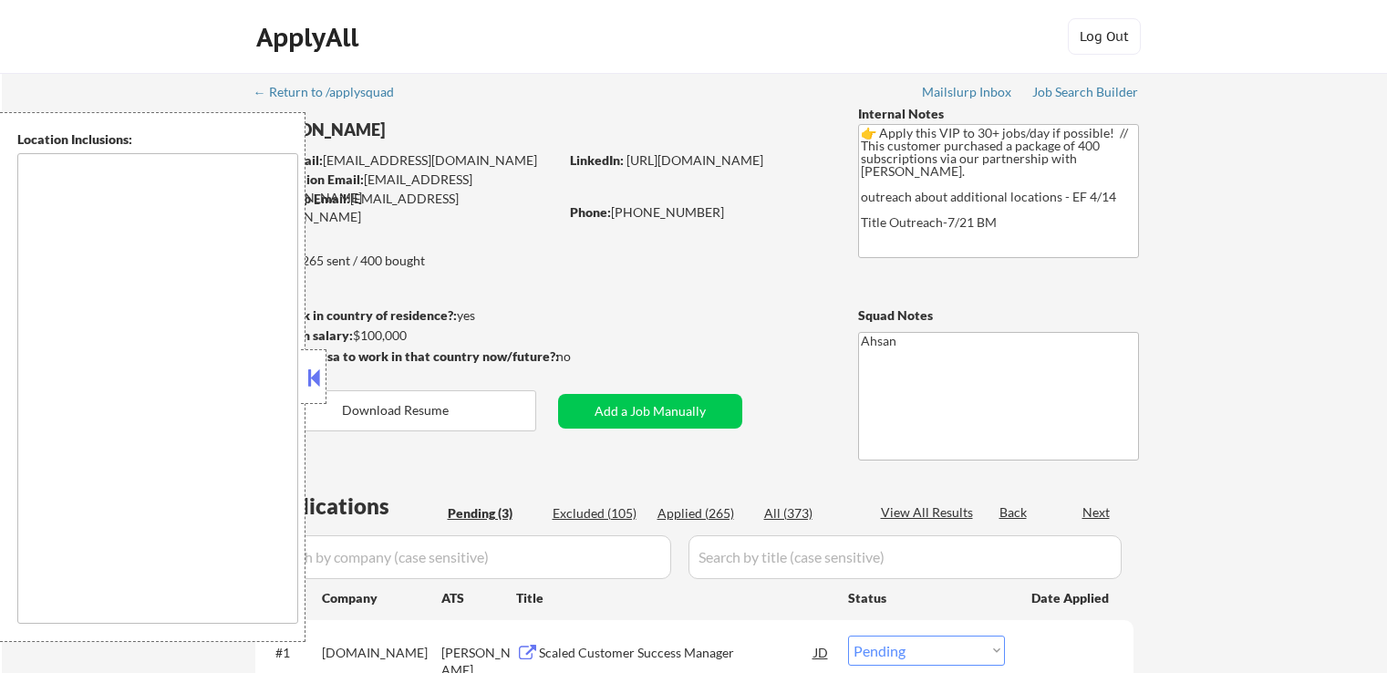
select select ""pending""
type textarea "country:[GEOGRAPHIC_DATA]"
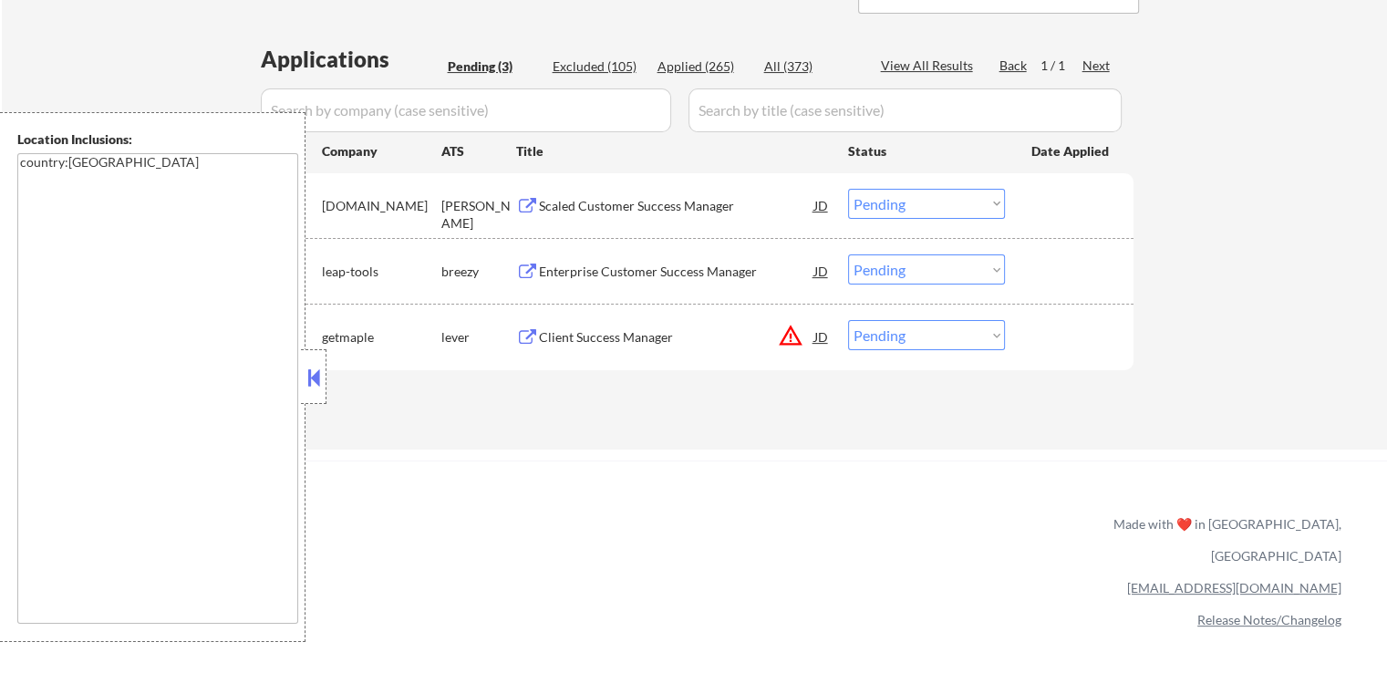
scroll to position [456, 0]
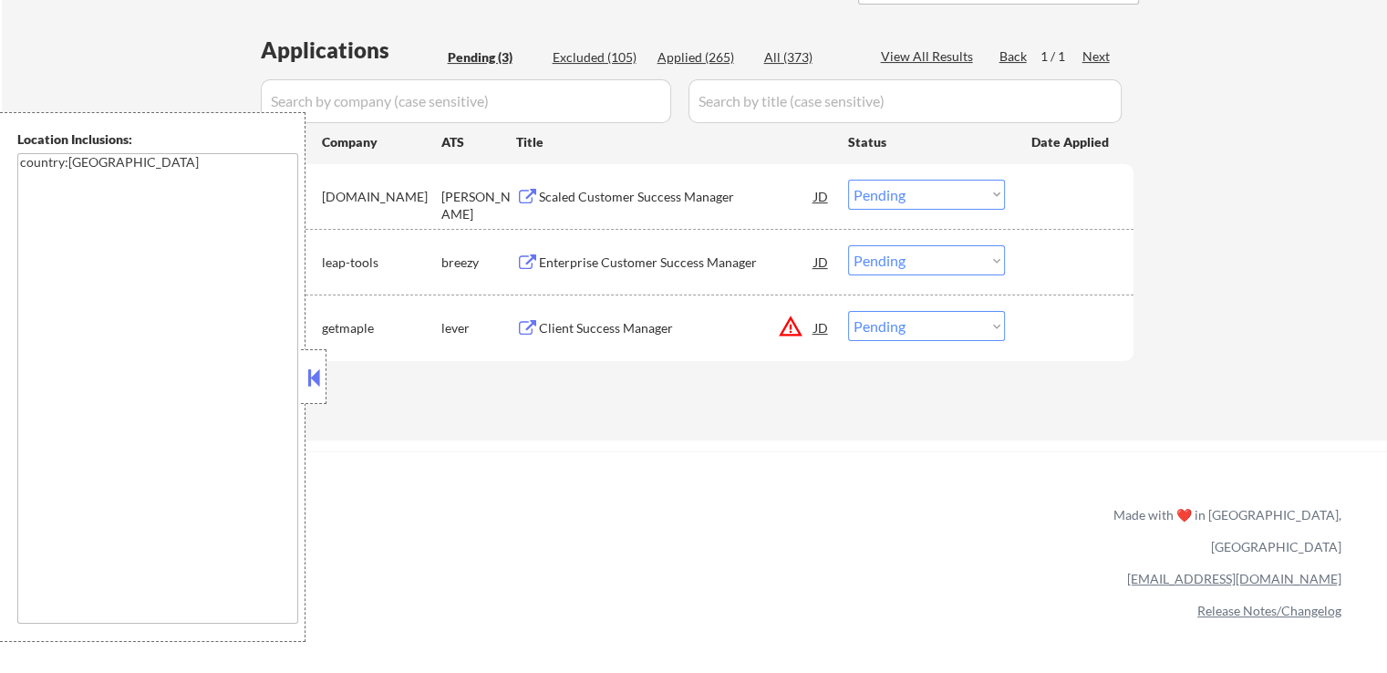
click at [575, 201] on div "Scaled Customer Success Manager" at bounding box center [676, 197] width 275 height 18
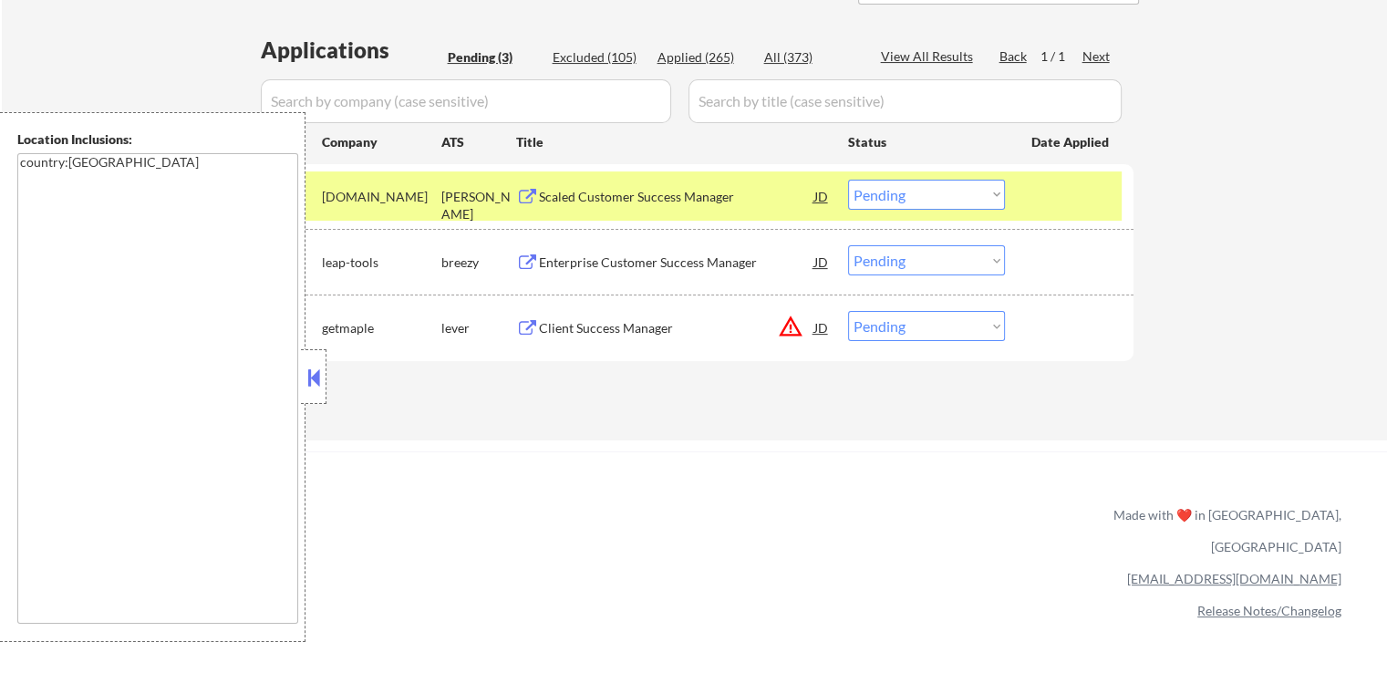
click at [573, 261] on div "Enterprise Customer Success Manager" at bounding box center [676, 263] width 275 height 18
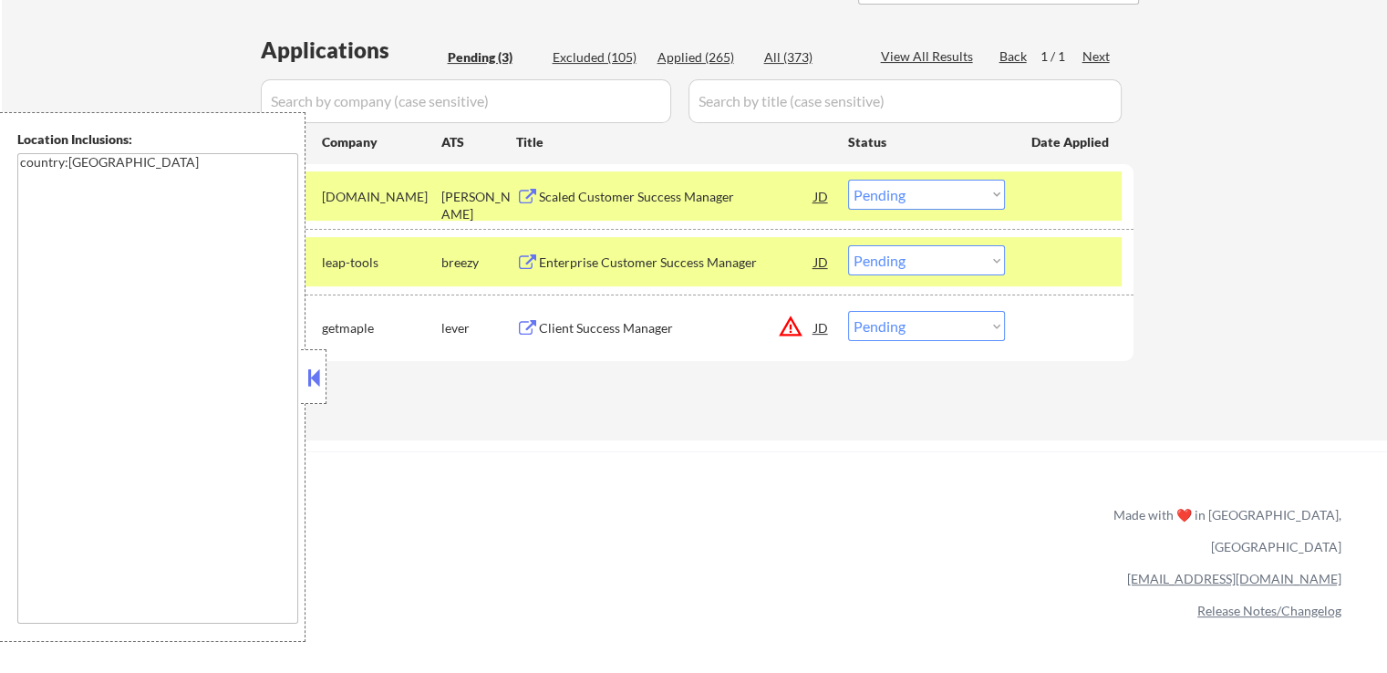
click at [574, 333] on div "Client Success Manager" at bounding box center [676, 328] width 275 height 18
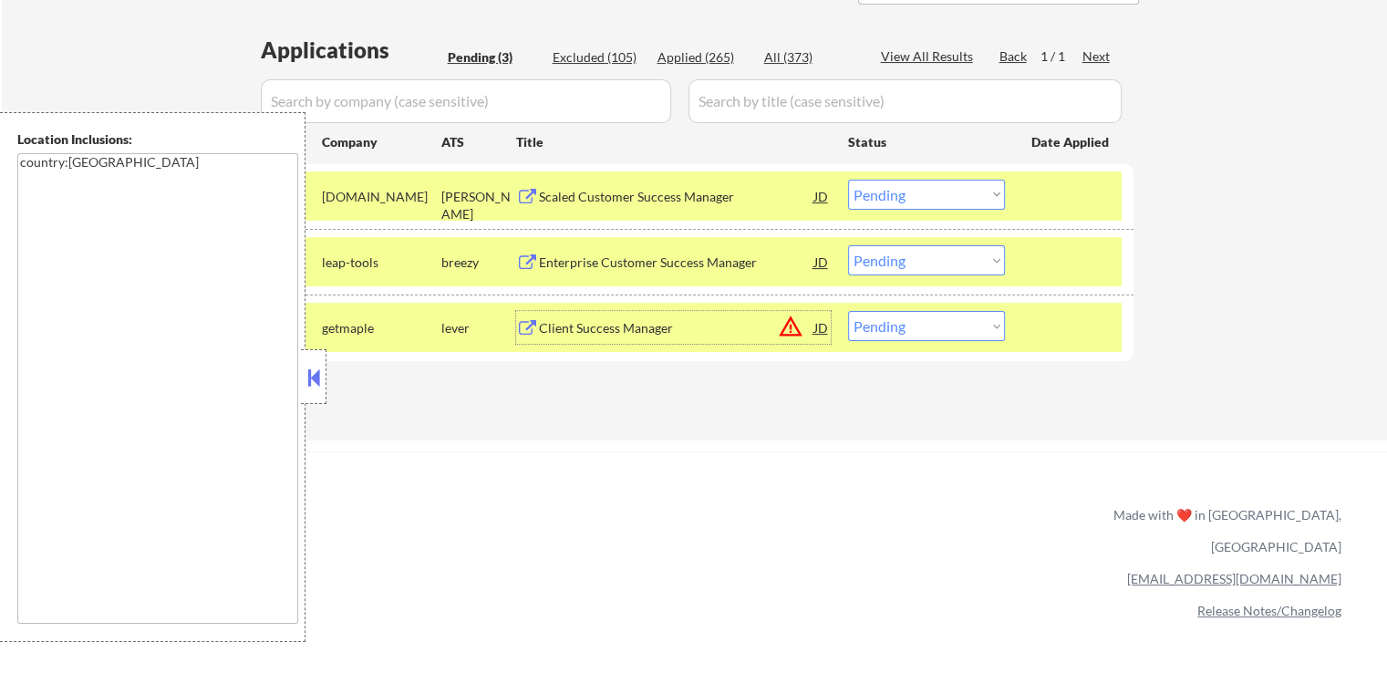
click at [922, 261] on select "Choose an option... Pending Applied Excluded (Questions) Excluded (Expired) Exc…" at bounding box center [926, 260] width 157 height 30
click at [848, 245] on select "Choose an option... Pending Applied Excluded (Questions) Excluded (Expired) Exc…" at bounding box center [926, 260] width 157 height 30
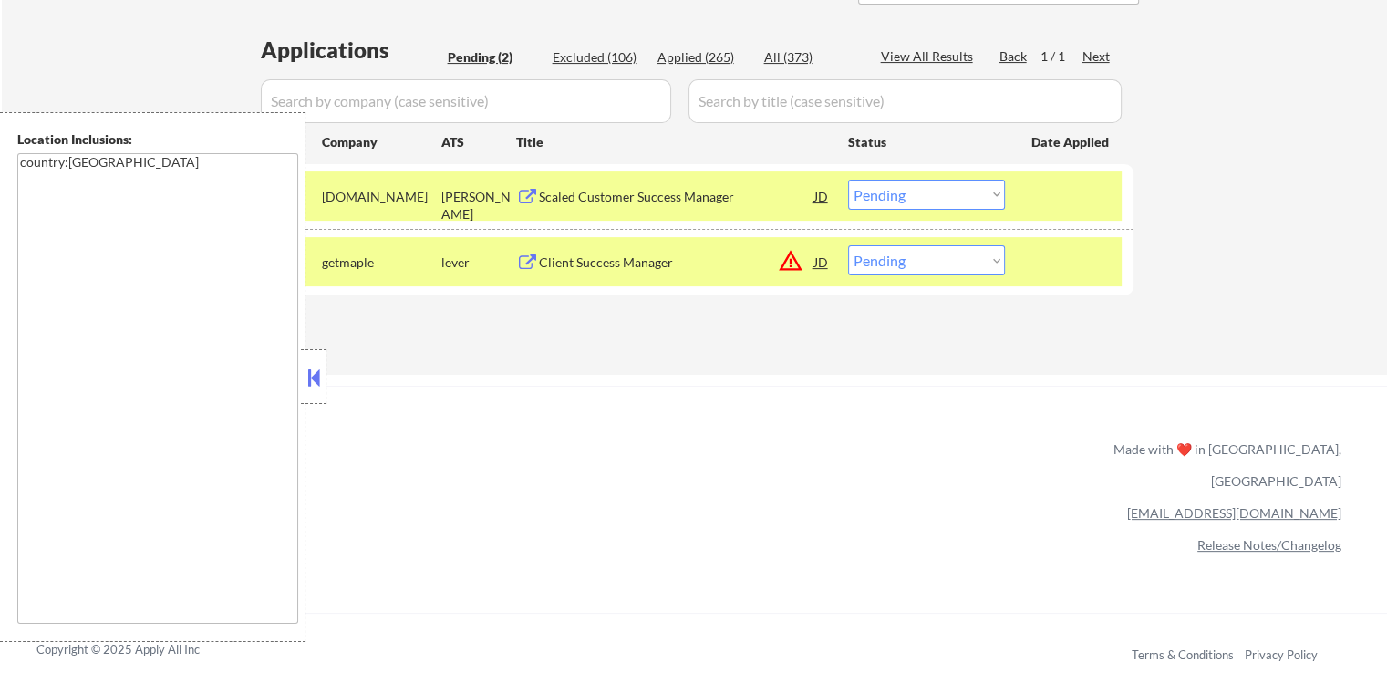
click at [928, 264] on select "Choose an option... Pending Applied Excluded (Questions) Excluded (Expired) Exc…" at bounding box center [926, 260] width 157 height 30
select select ""excluded""
click at [848, 245] on select "Choose an option... Pending Applied Excluded (Questions) Excluded (Expired) Exc…" at bounding box center [926, 260] width 157 height 30
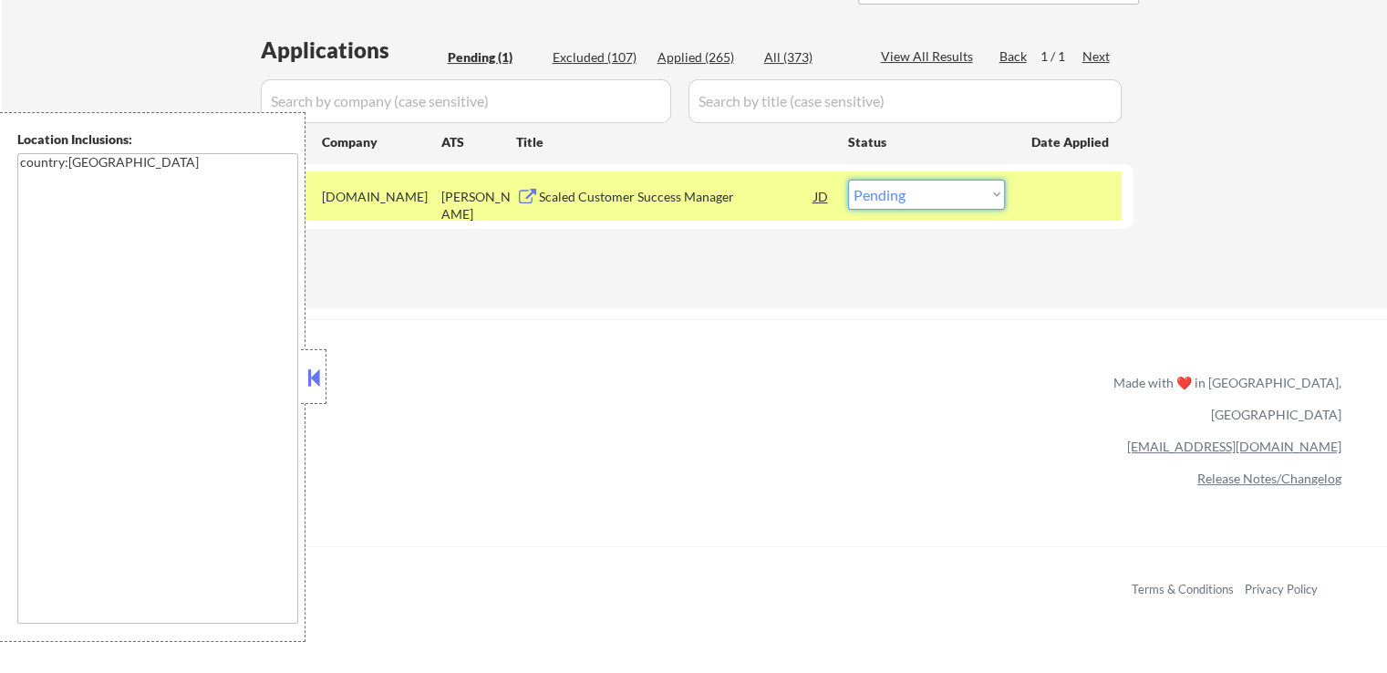
click at [926, 197] on select "Choose an option... Pending Applied Excluded (Questions) Excluded (Expired) Exc…" at bounding box center [926, 195] width 157 height 30
select select ""applied""
click at [848, 180] on select "Choose an option... Pending Applied Excluded (Questions) Excluded (Expired) Exc…" at bounding box center [926, 195] width 157 height 30
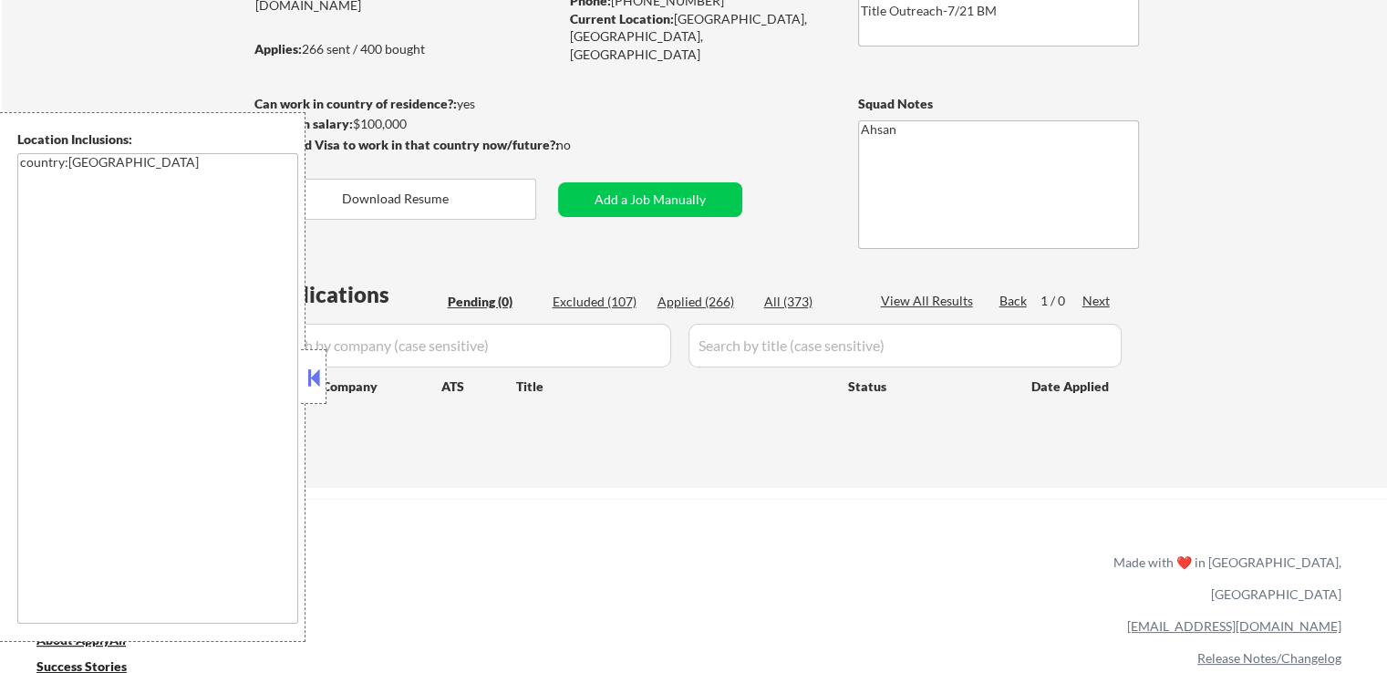
scroll to position [182, 0]
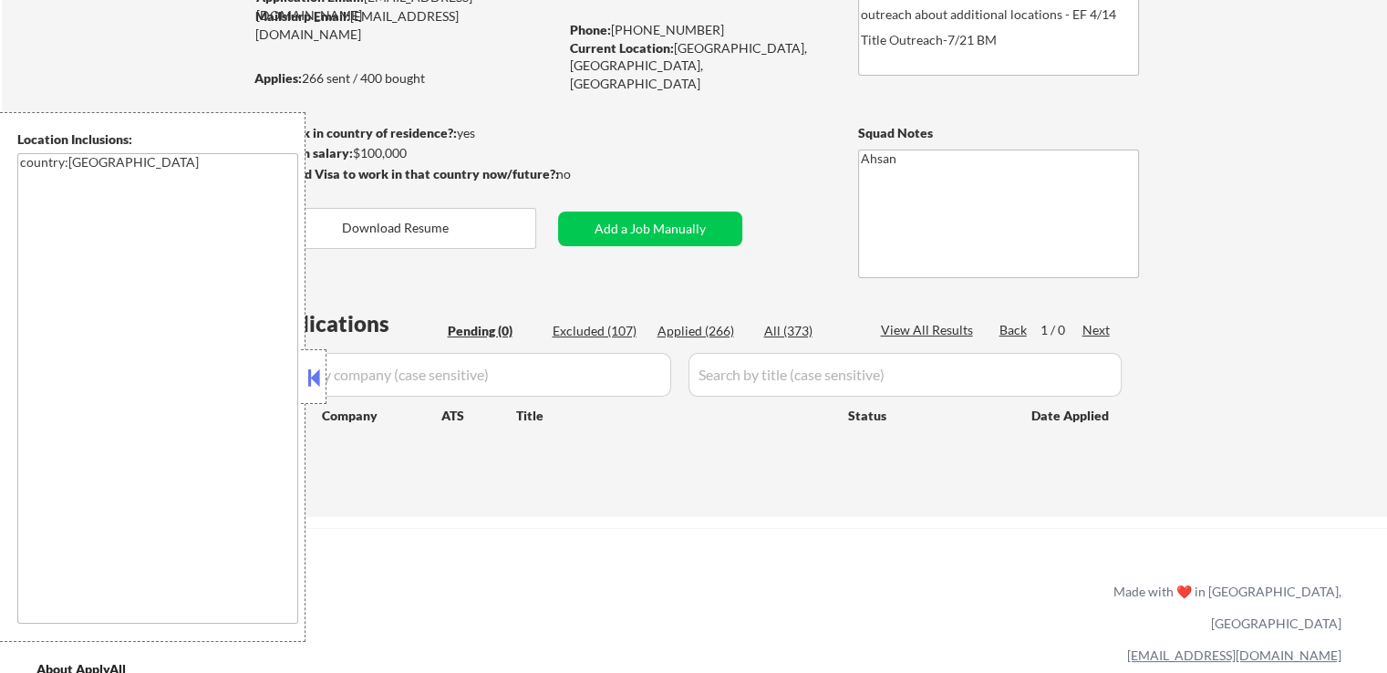
click at [689, 325] on div "Applied (266)" at bounding box center [703, 331] width 91 height 18
select select ""applied""
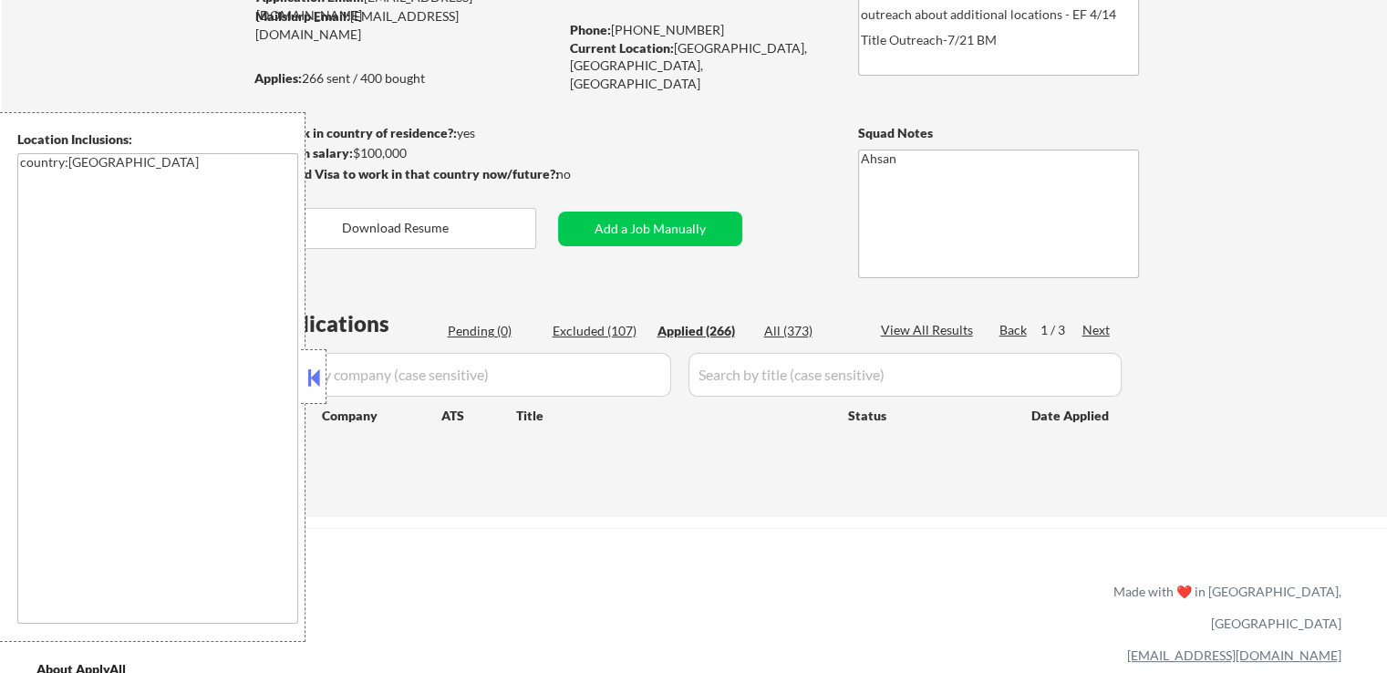
select select ""applied""
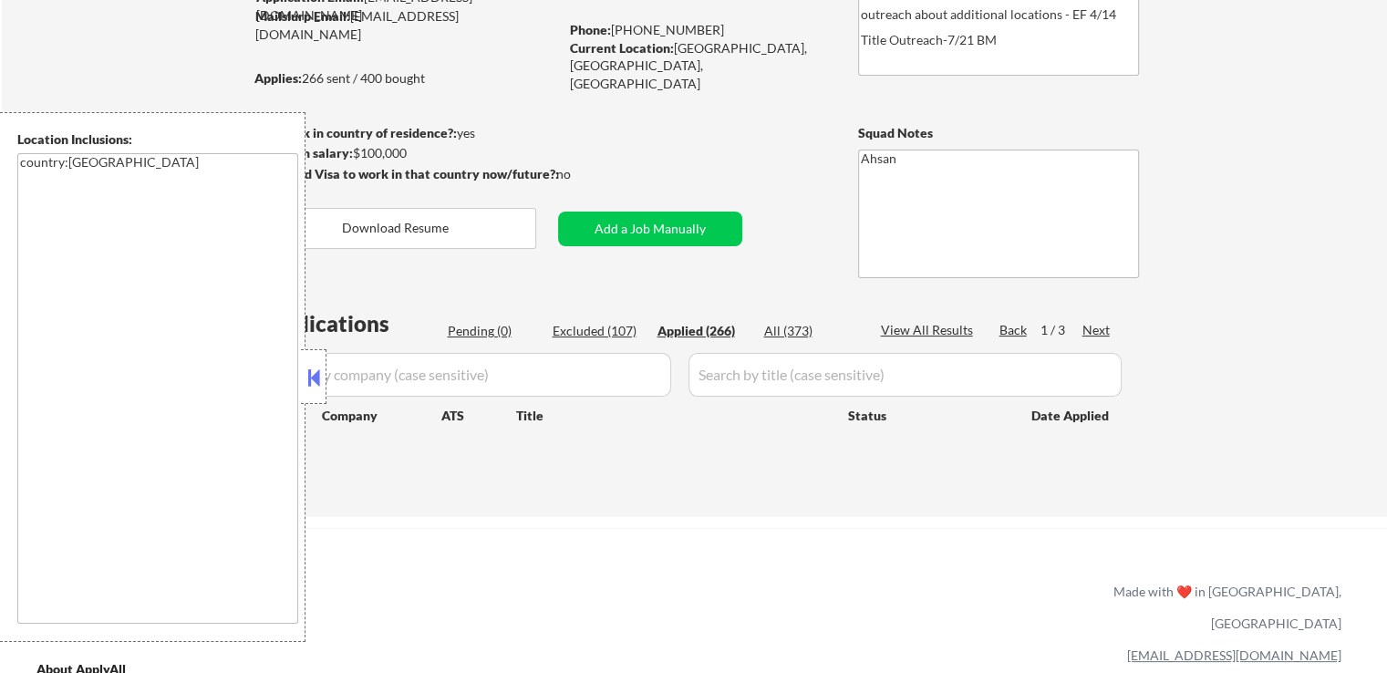
select select ""applied""
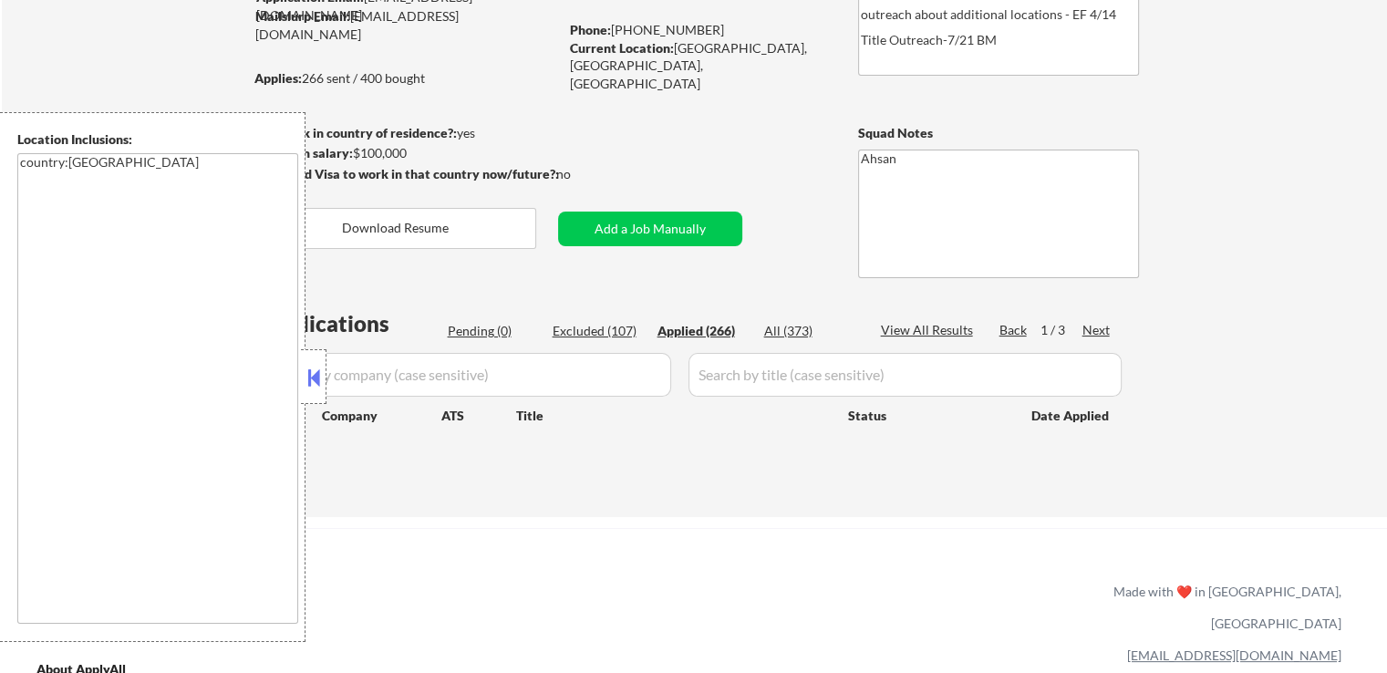
select select ""applied""
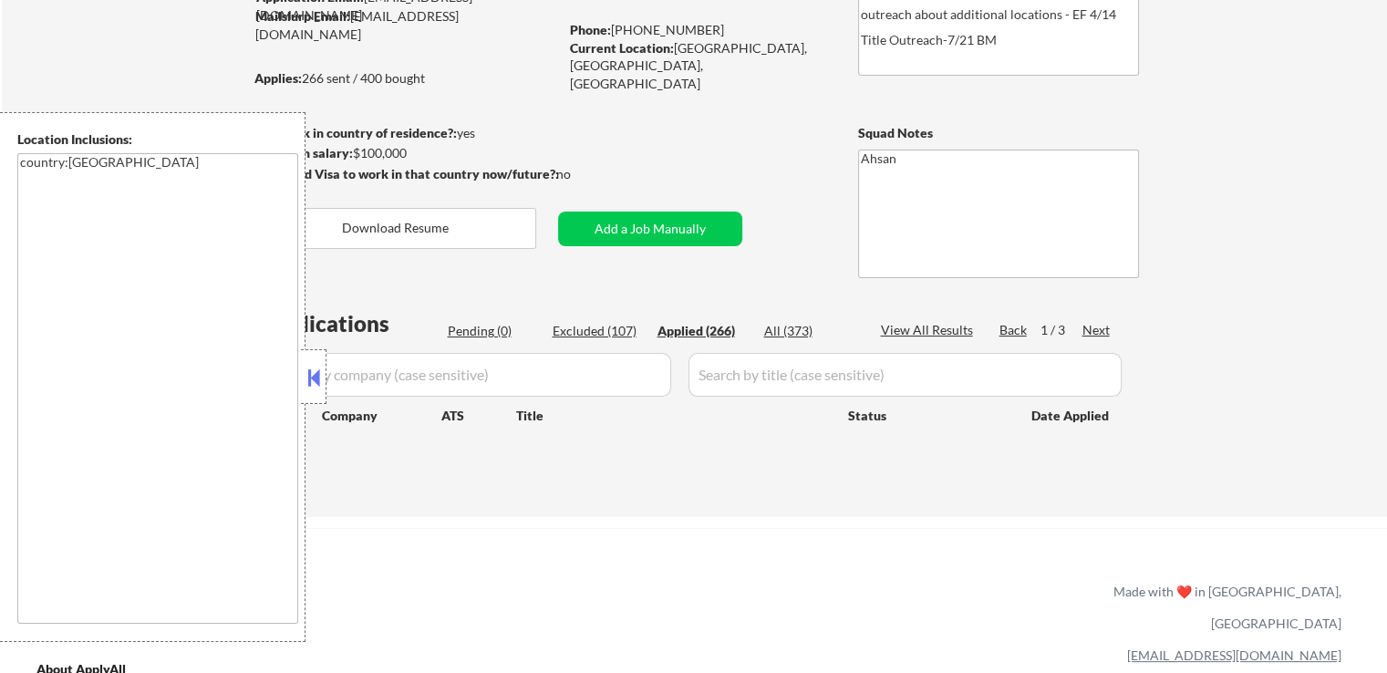
select select ""applied""
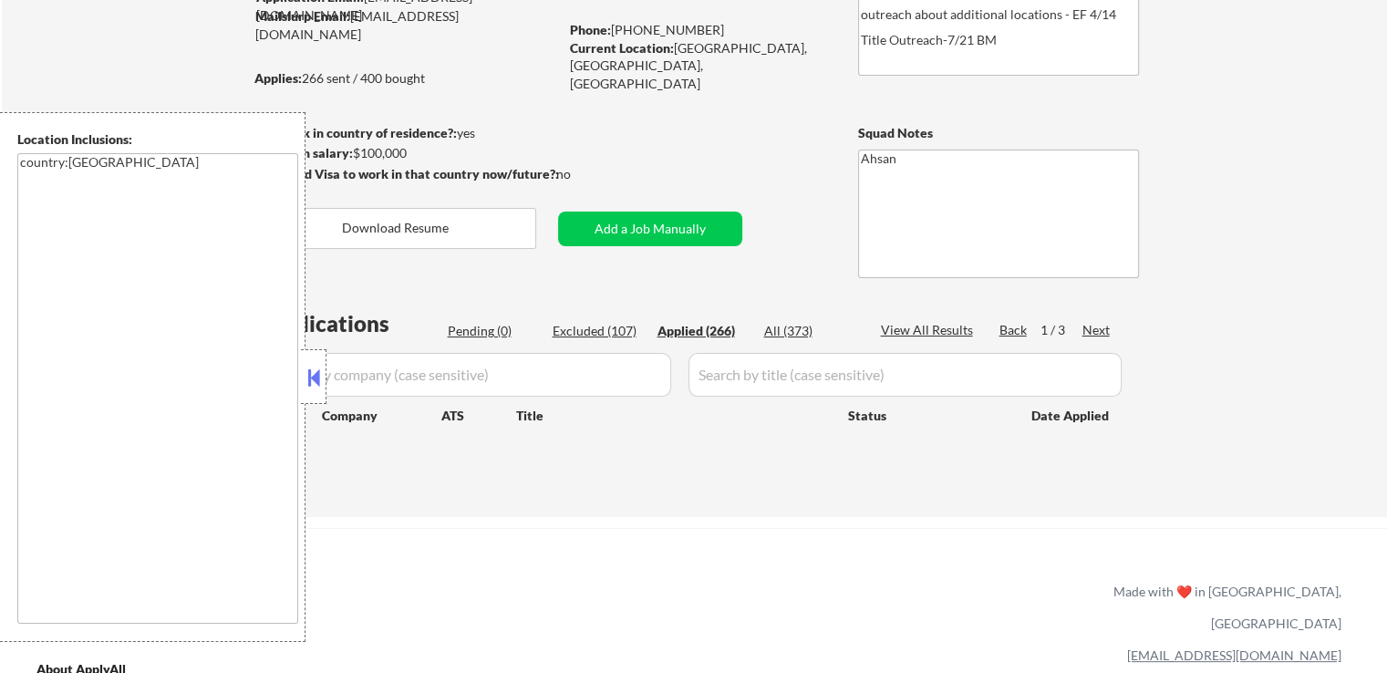
select select ""applied""
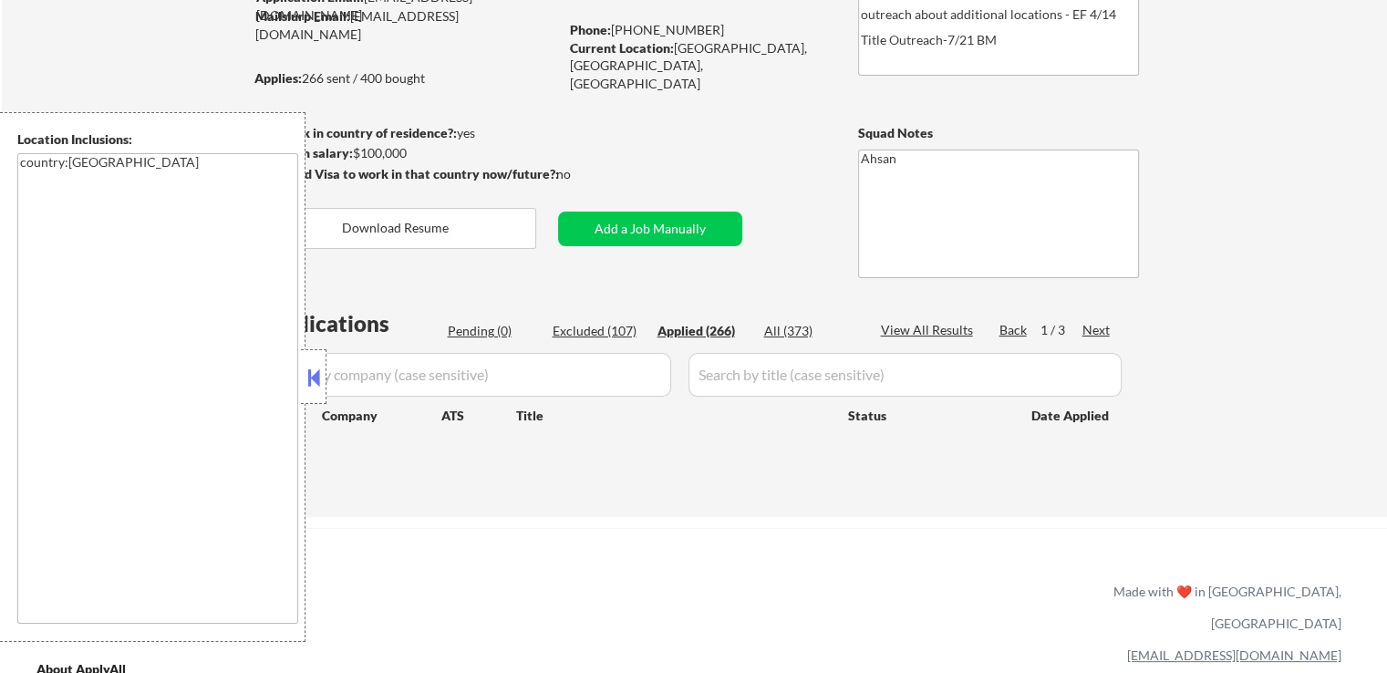
select select ""applied""
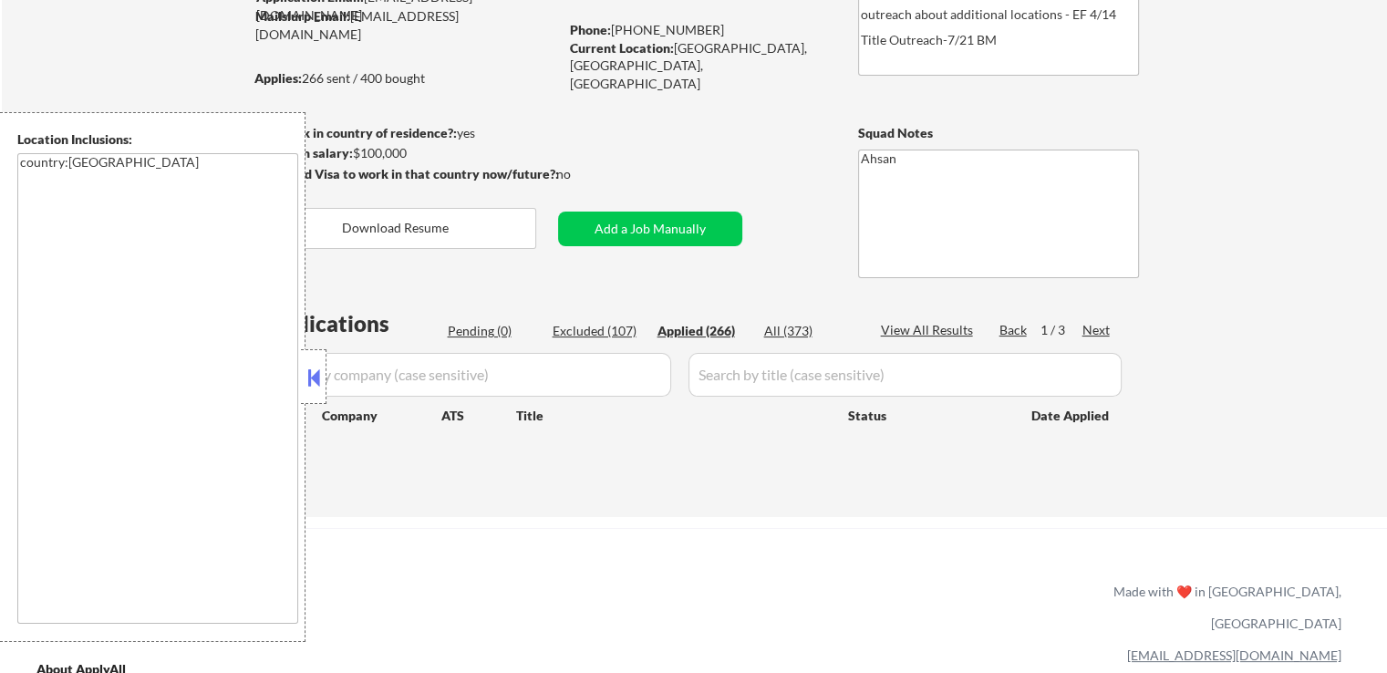
select select ""applied""
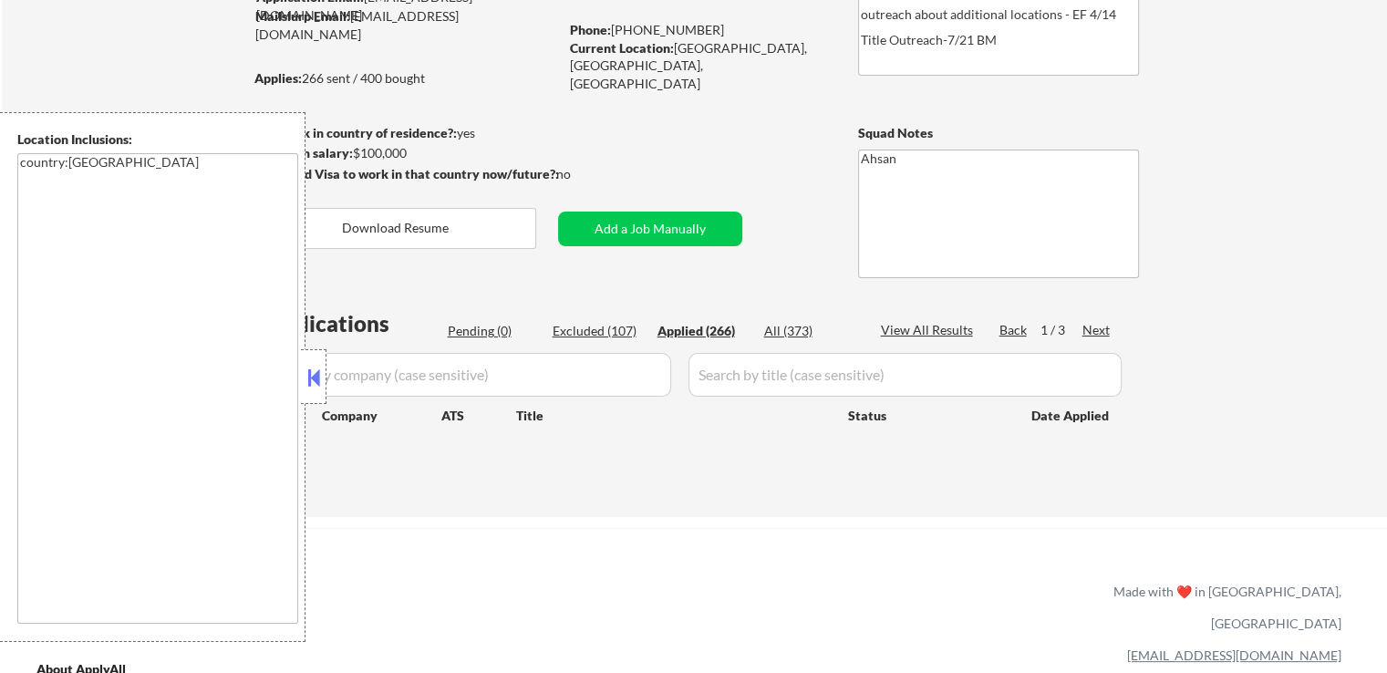
select select ""applied""
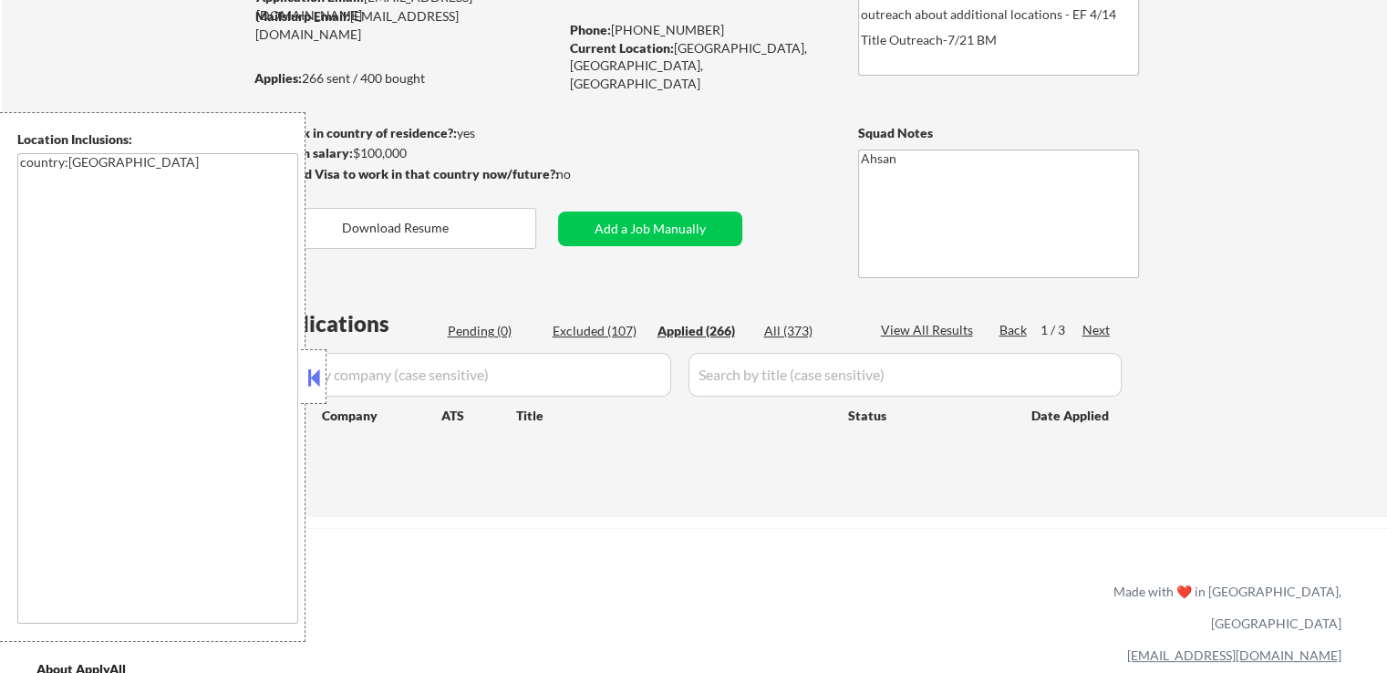
select select ""applied""
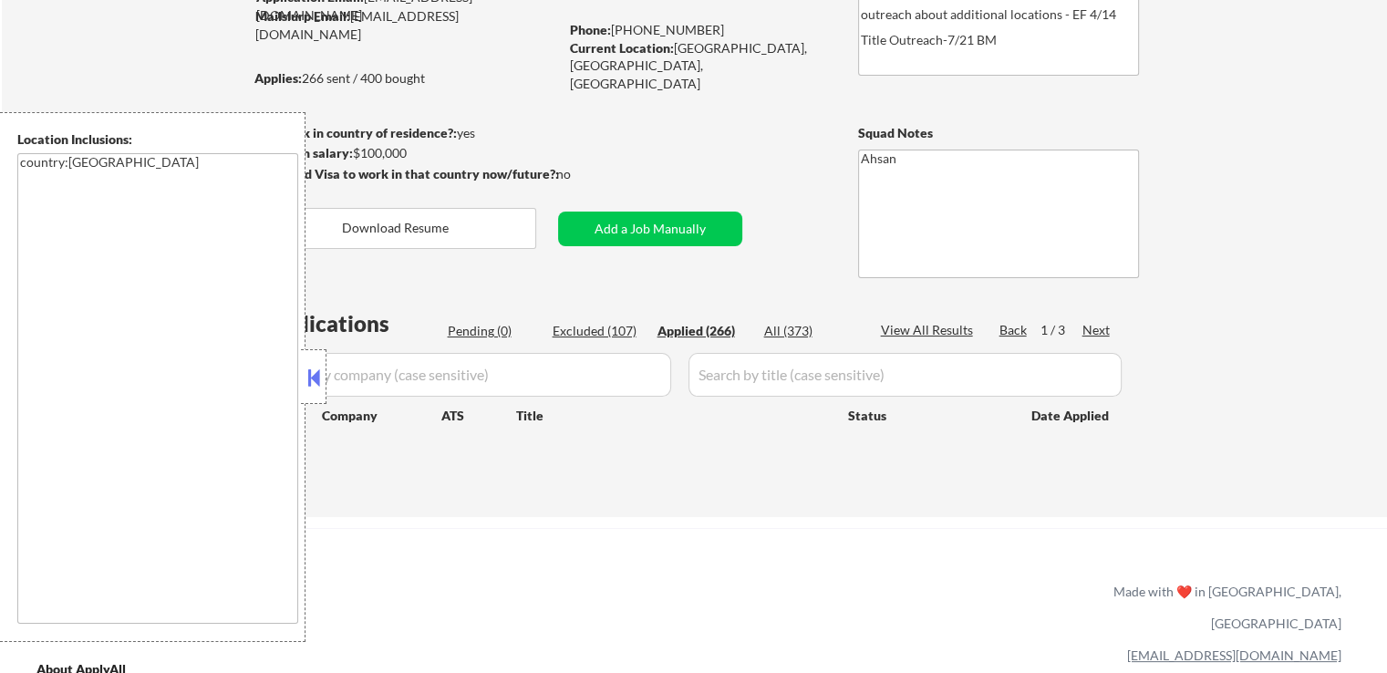
select select ""applied""
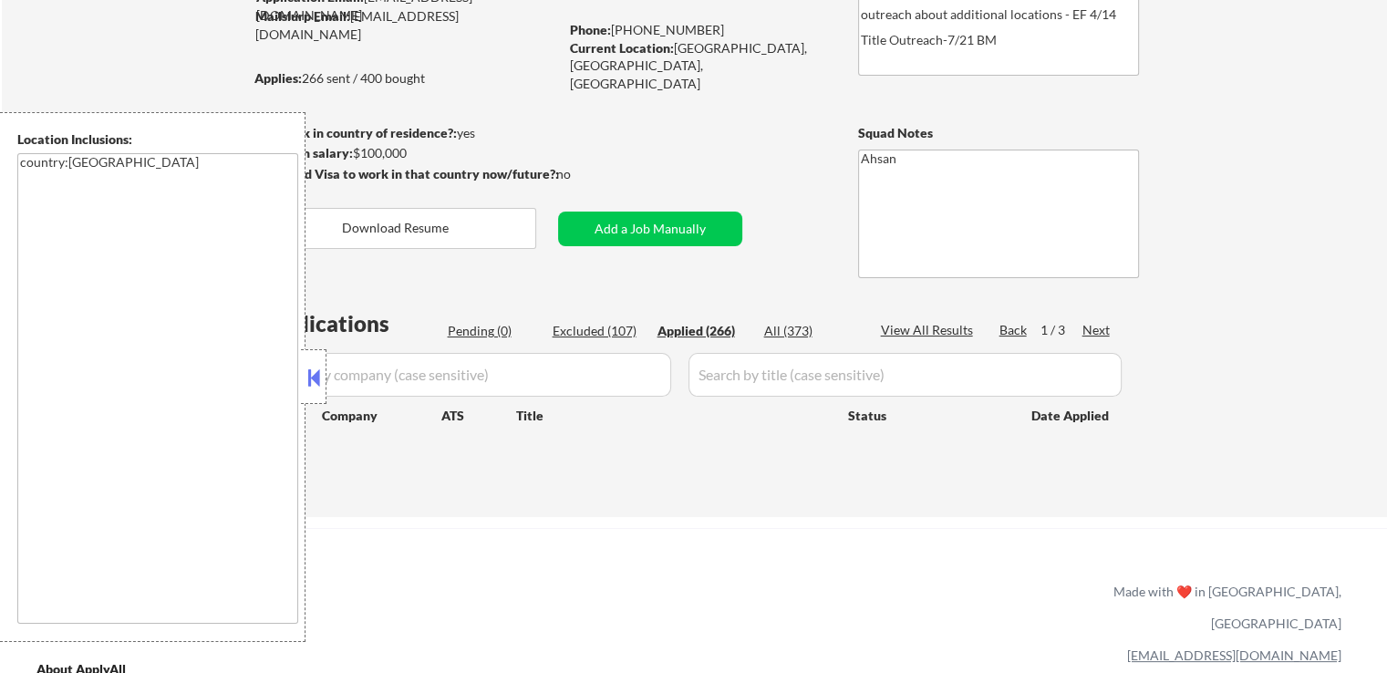
select select ""applied""
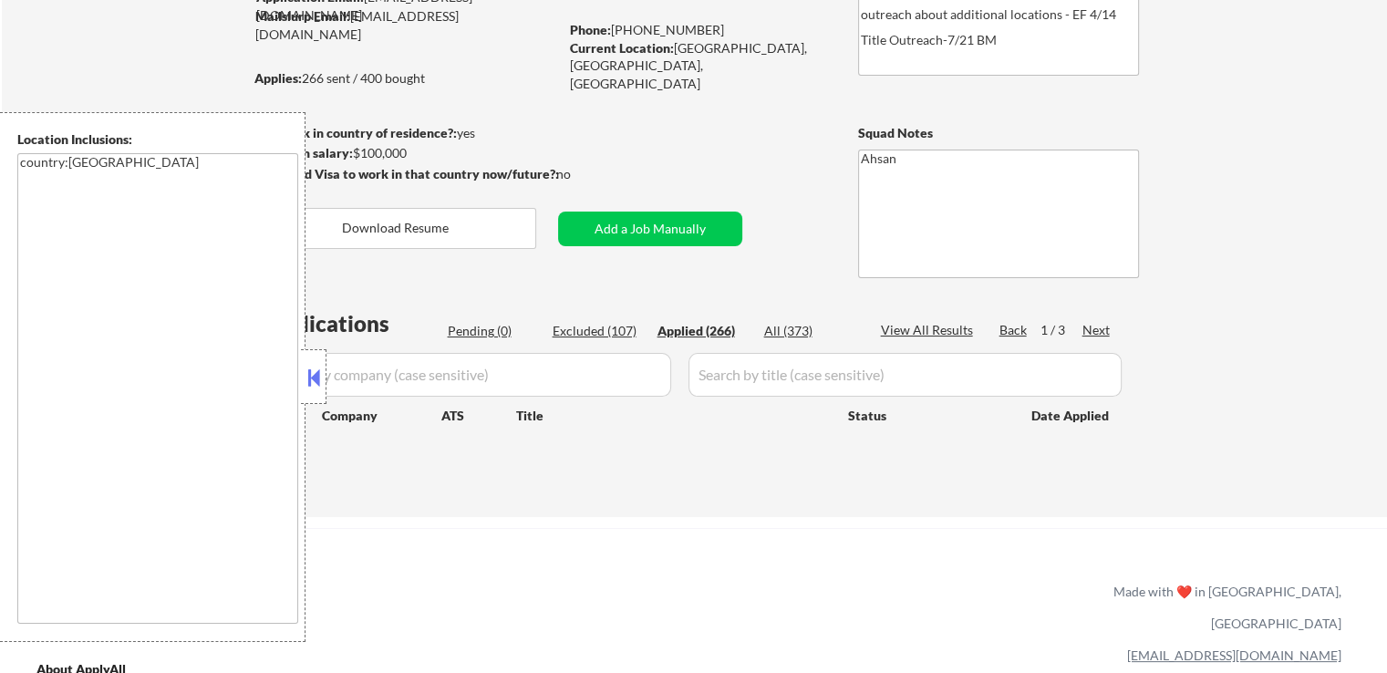
select select ""applied""
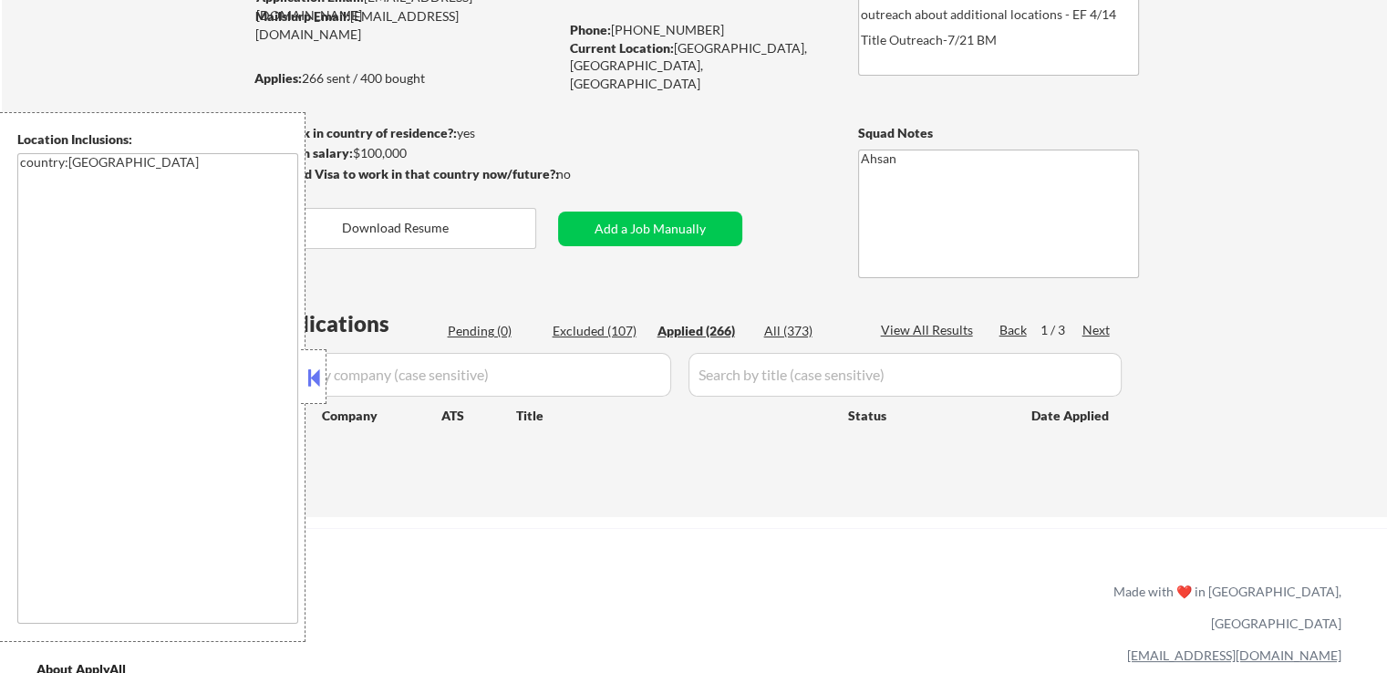
select select ""applied""
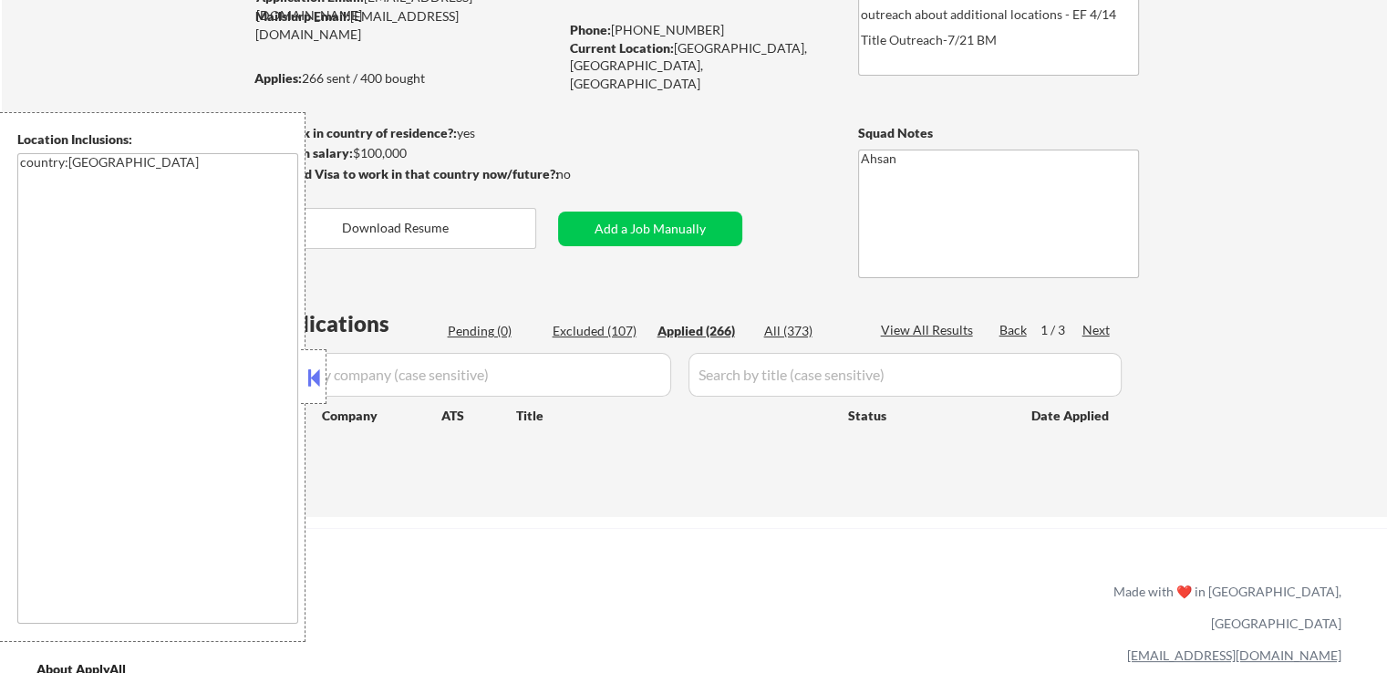
select select ""applied""
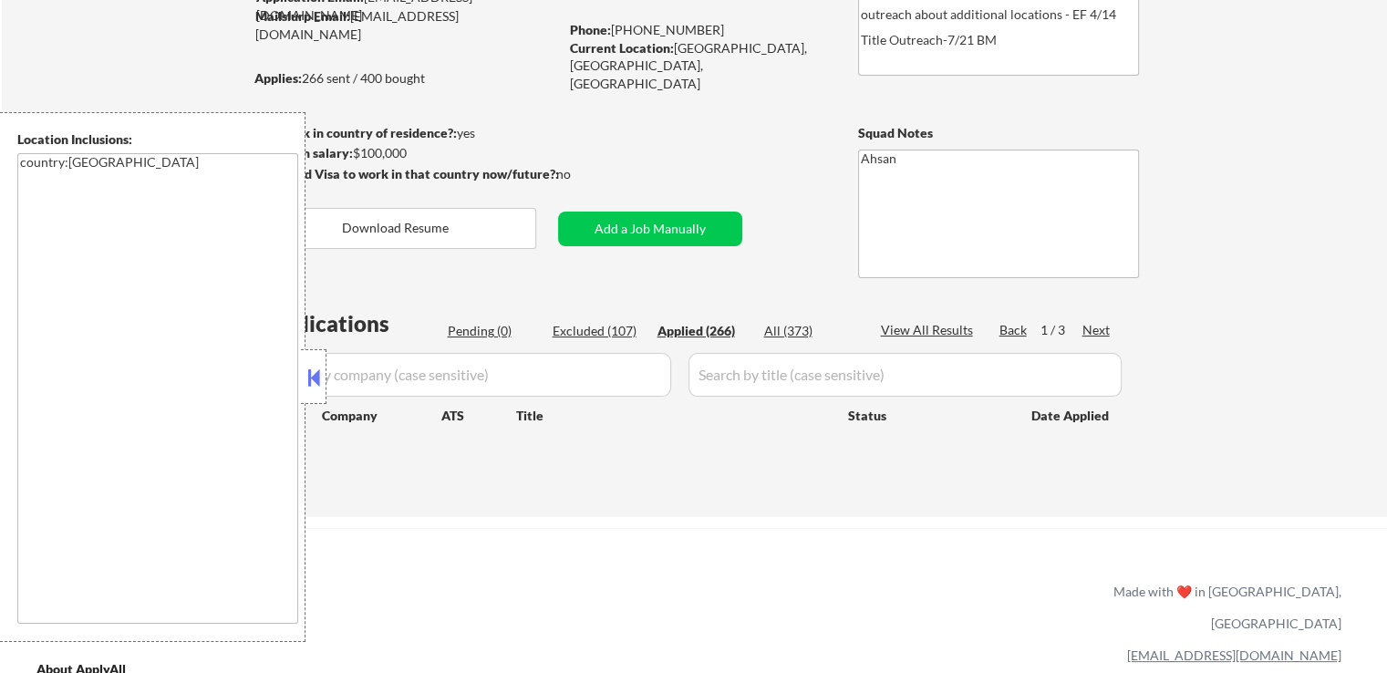
select select ""applied""
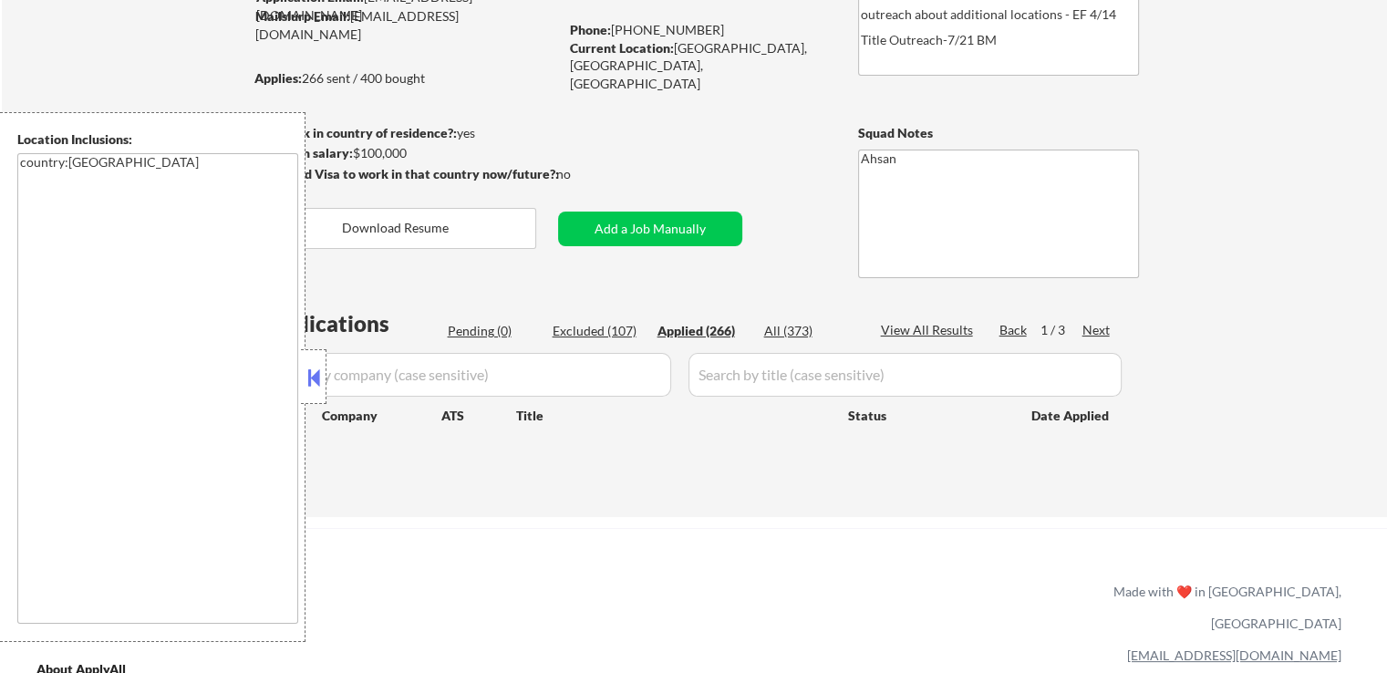
select select ""applied""
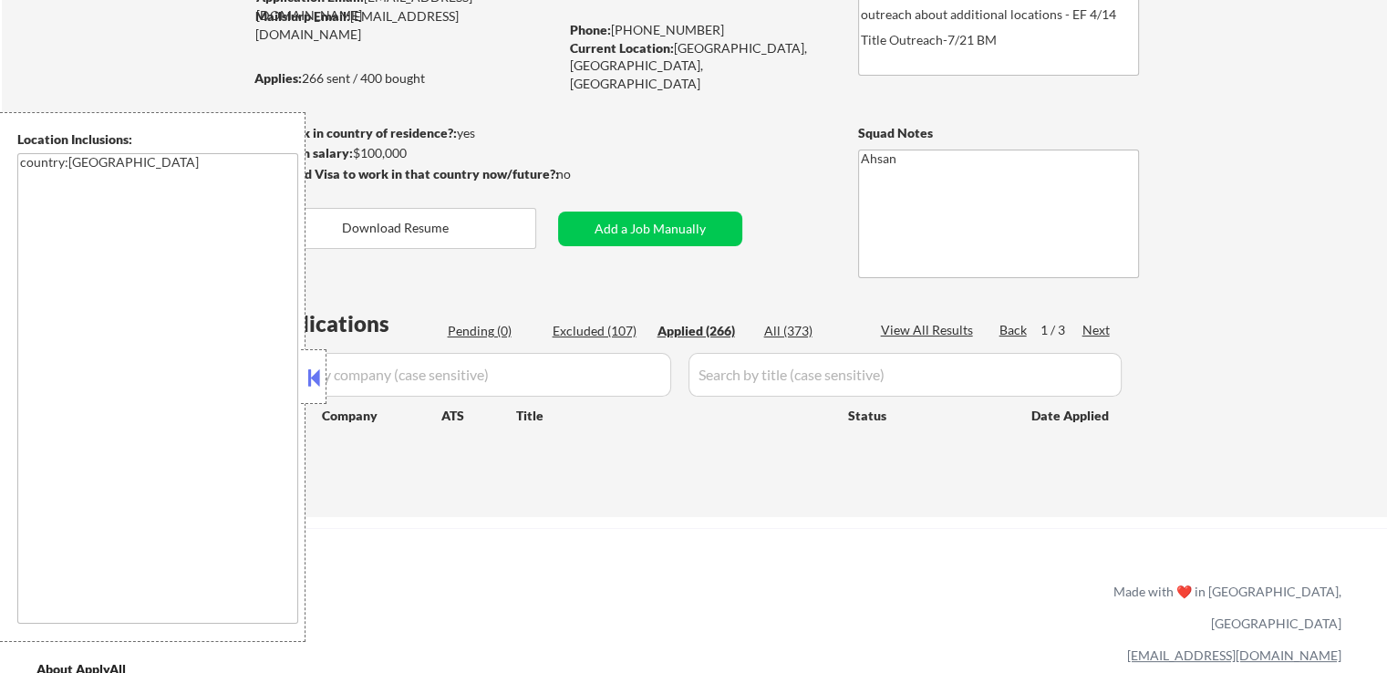
select select ""applied""
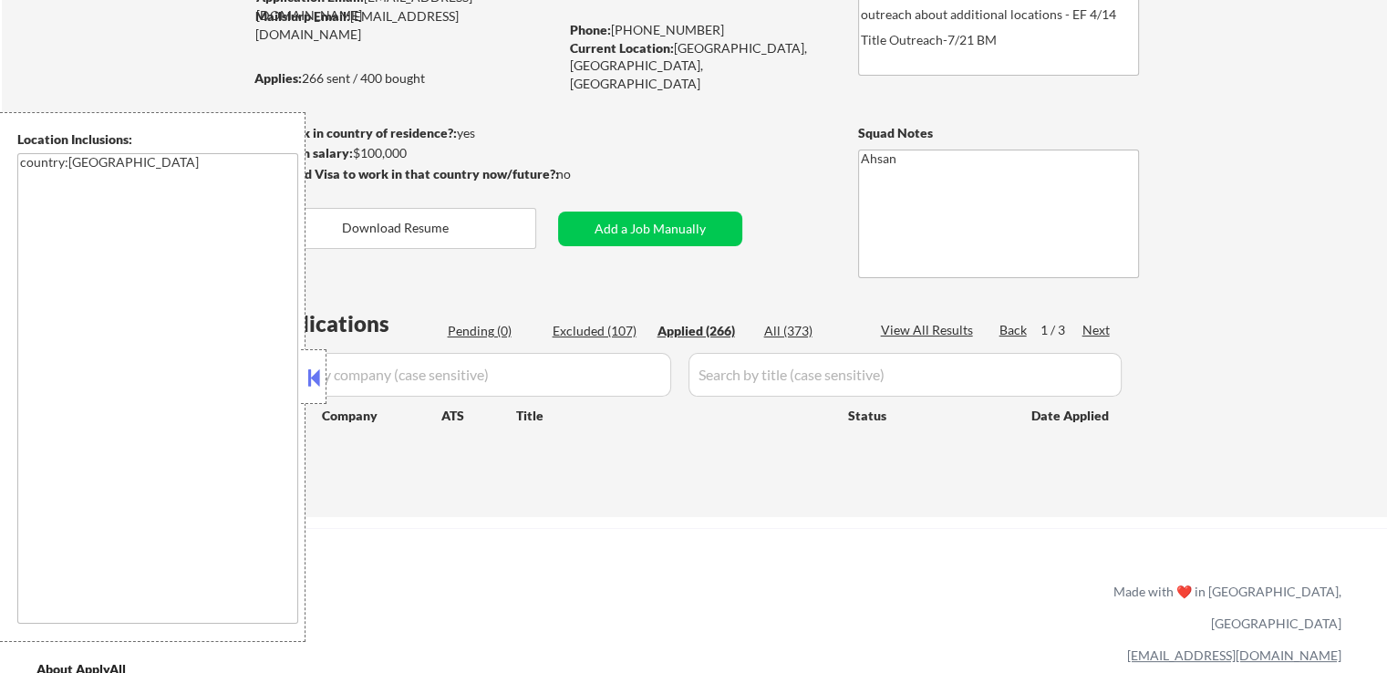
select select ""applied""
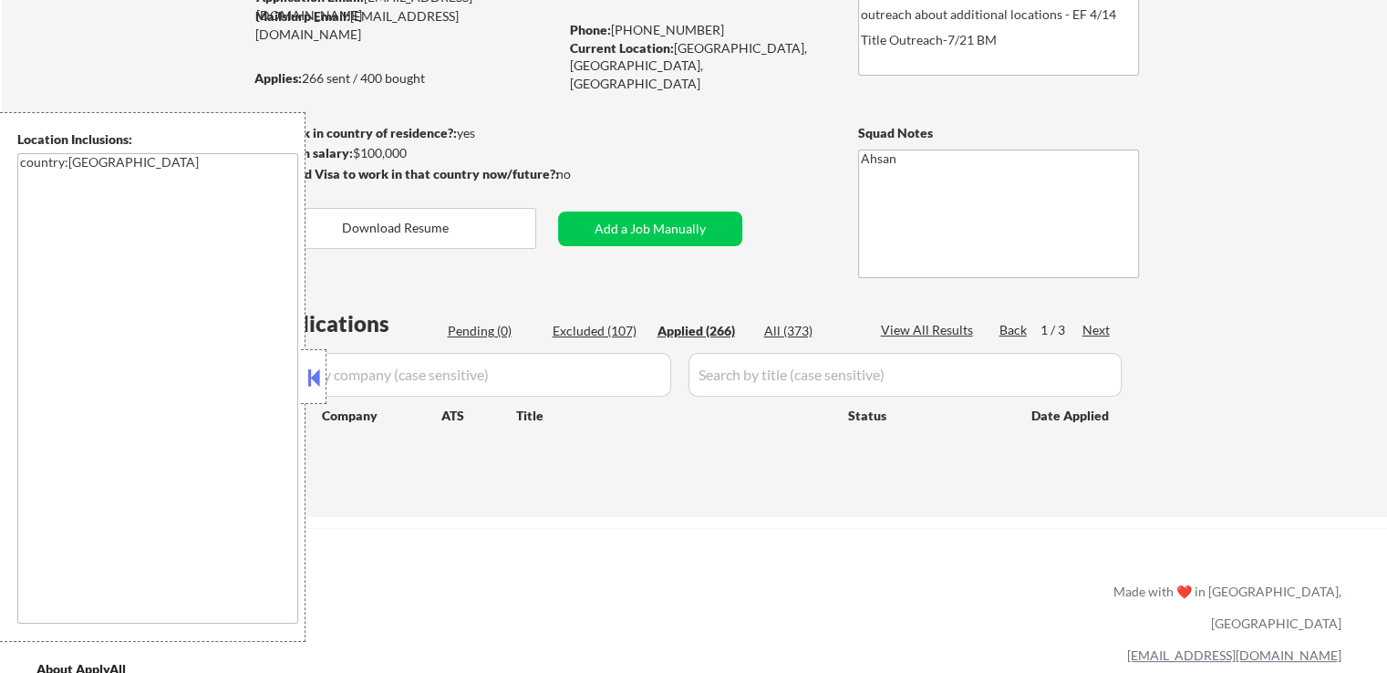
select select ""applied""
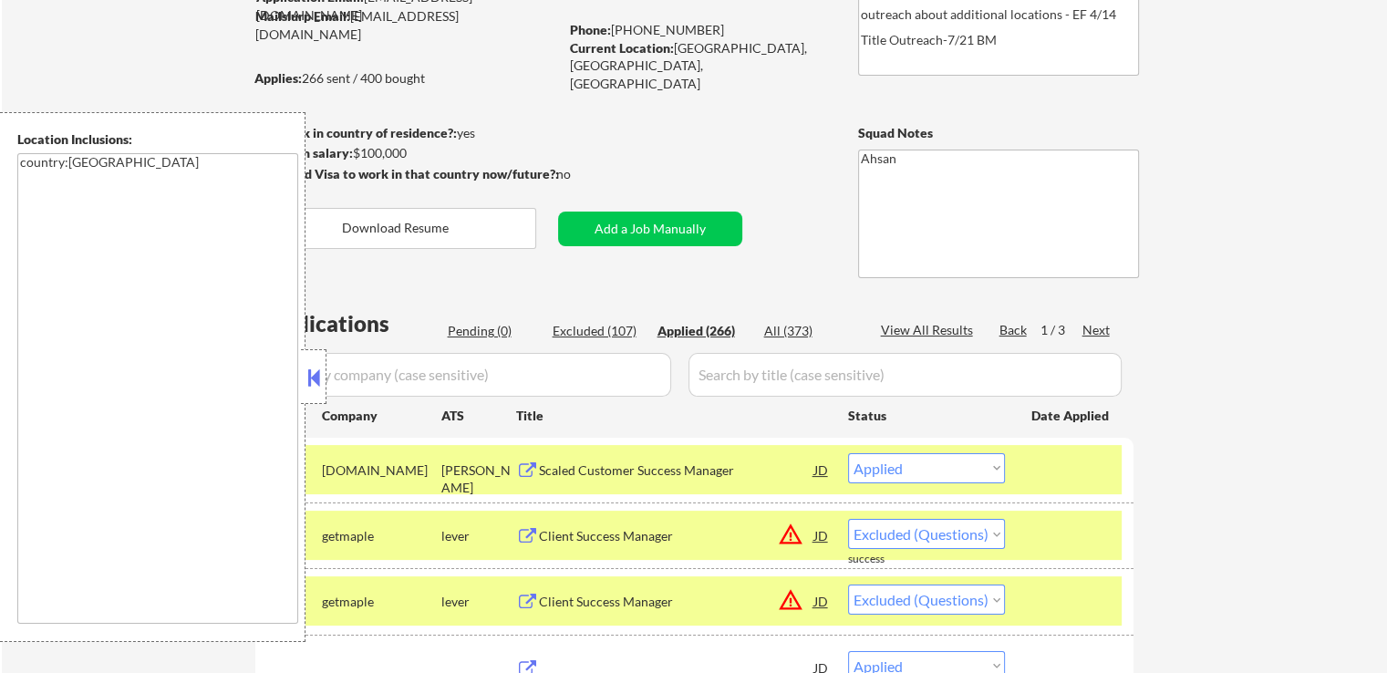
select select ""applied""
